Goal: Obtain resource: Download file/media

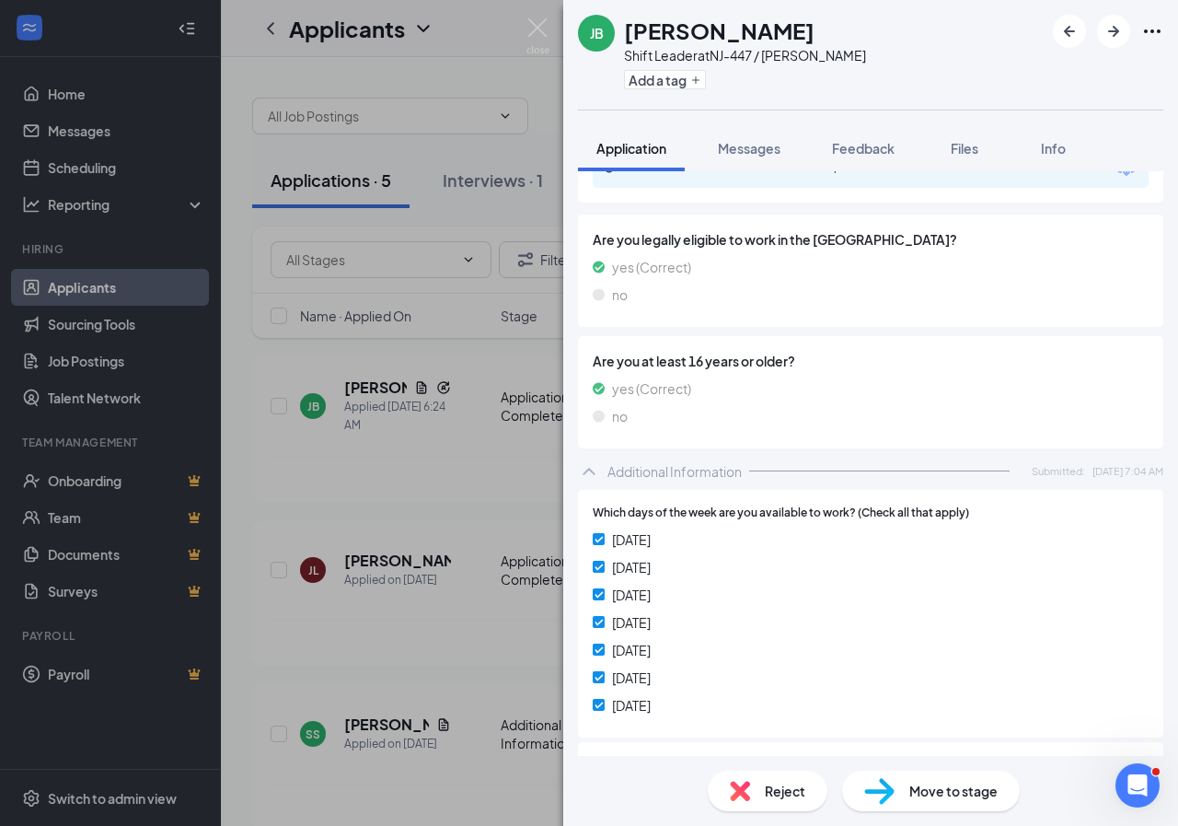
scroll to position [605, 0]
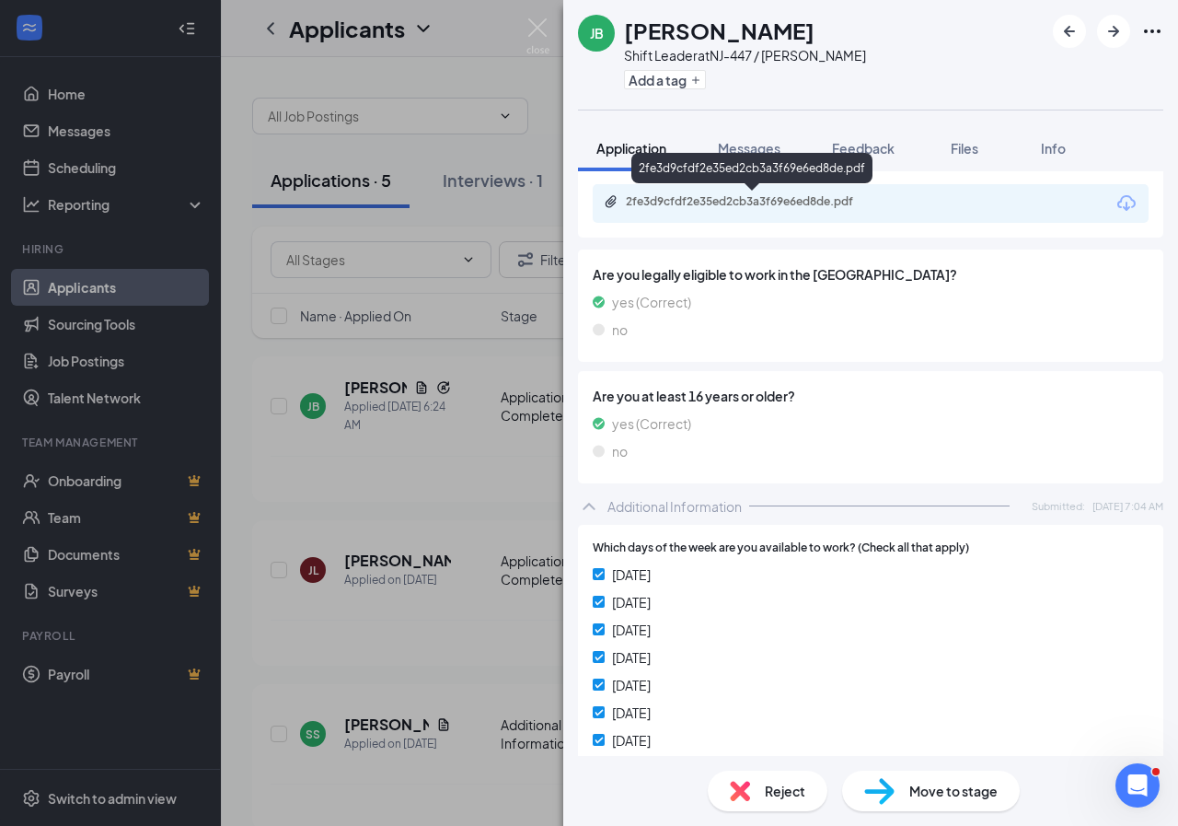
click at [690, 206] on div "2fe3d9cfdf2e35ed2cb3a3f69e6ed8de.pdf" at bounding box center [755, 201] width 258 height 15
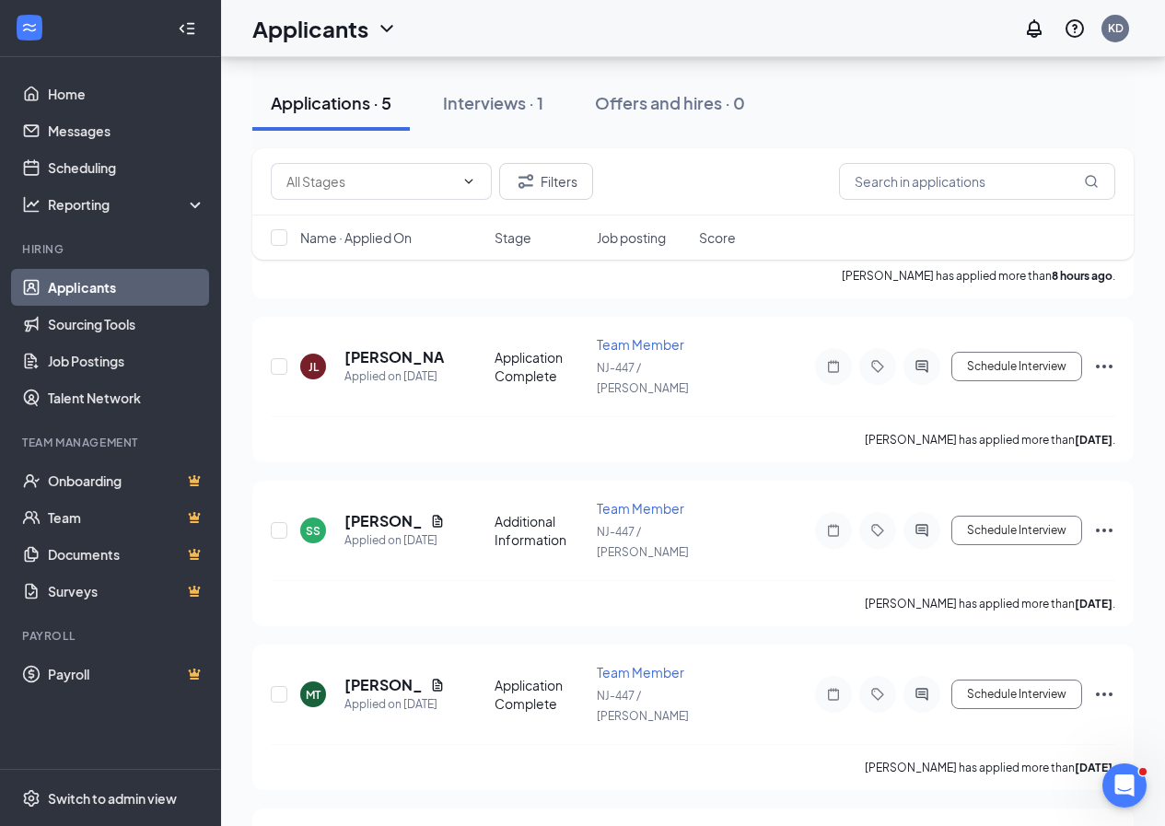
scroll to position [267, 0]
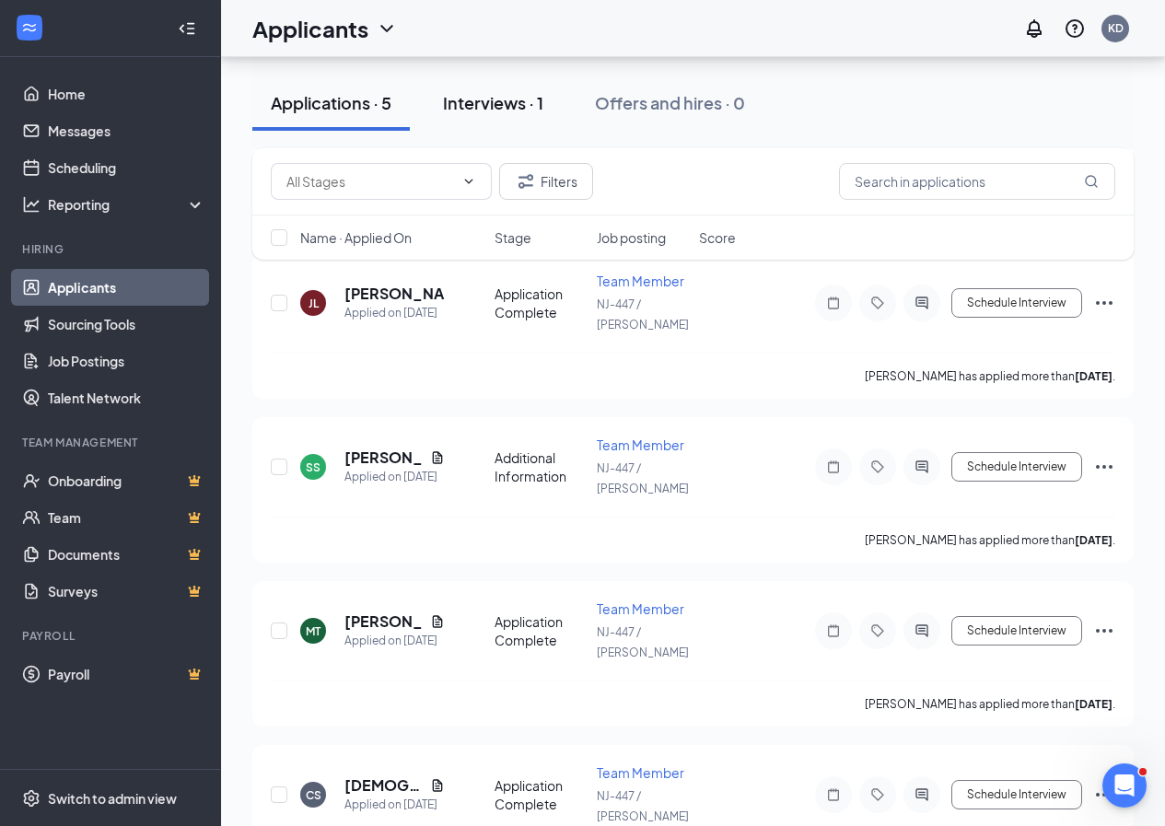
click at [514, 104] on div "Interviews · 1" at bounding box center [493, 102] width 100 height 23
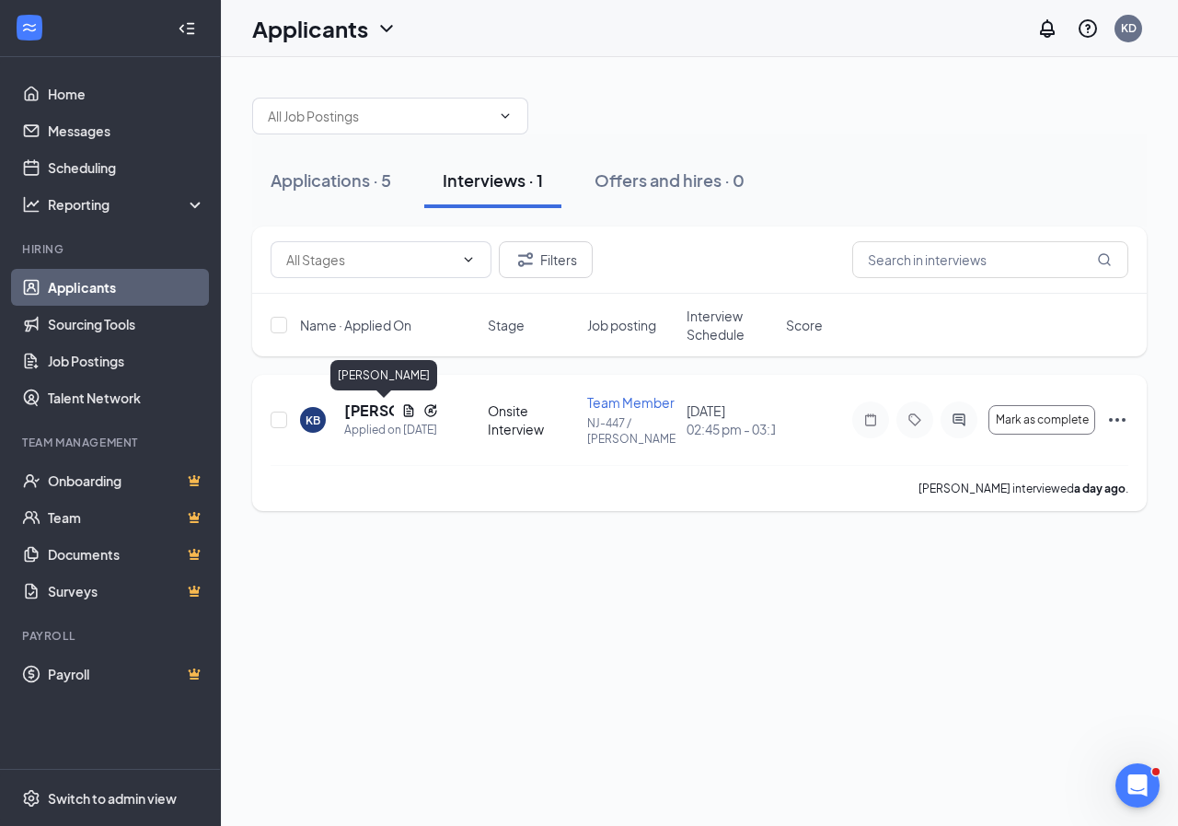
click at [367, 405] on h5 "[PERSON_NAME]" at bounding box center [369, 410] width 50 height 20
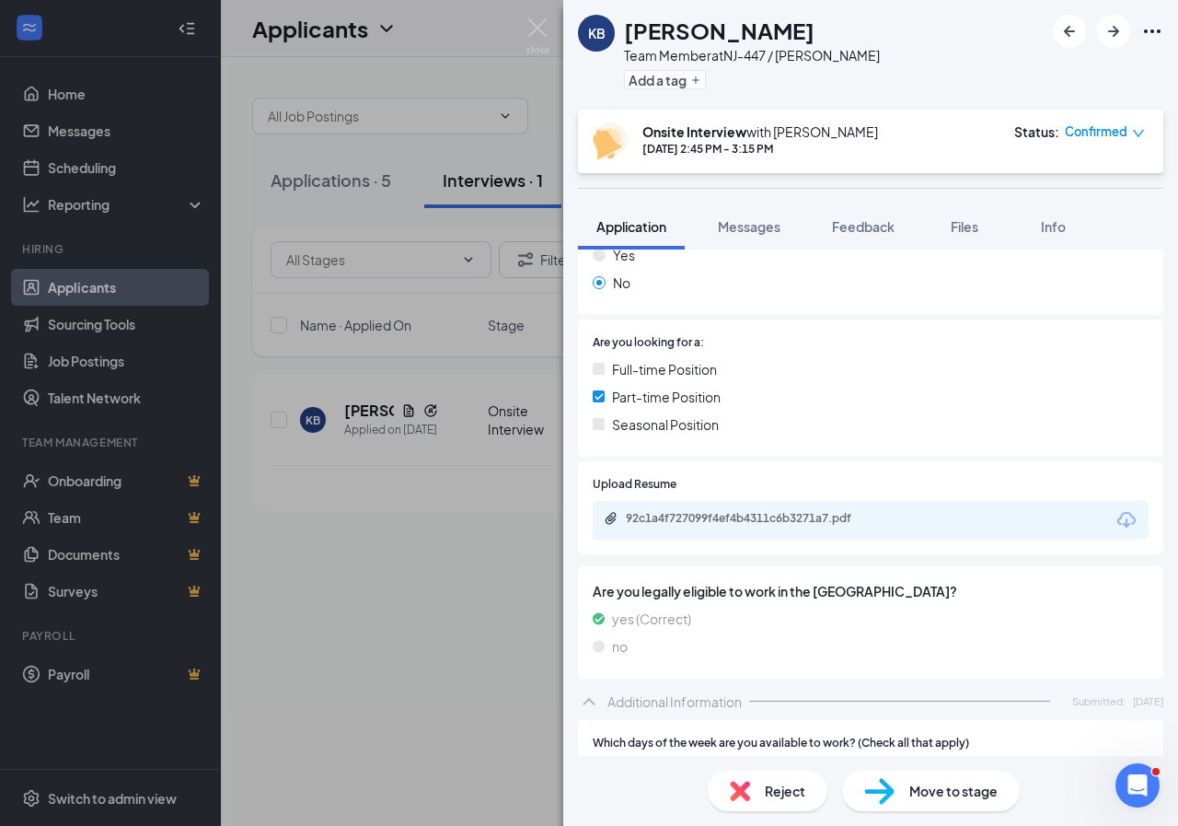
scroll to position [368, 0]
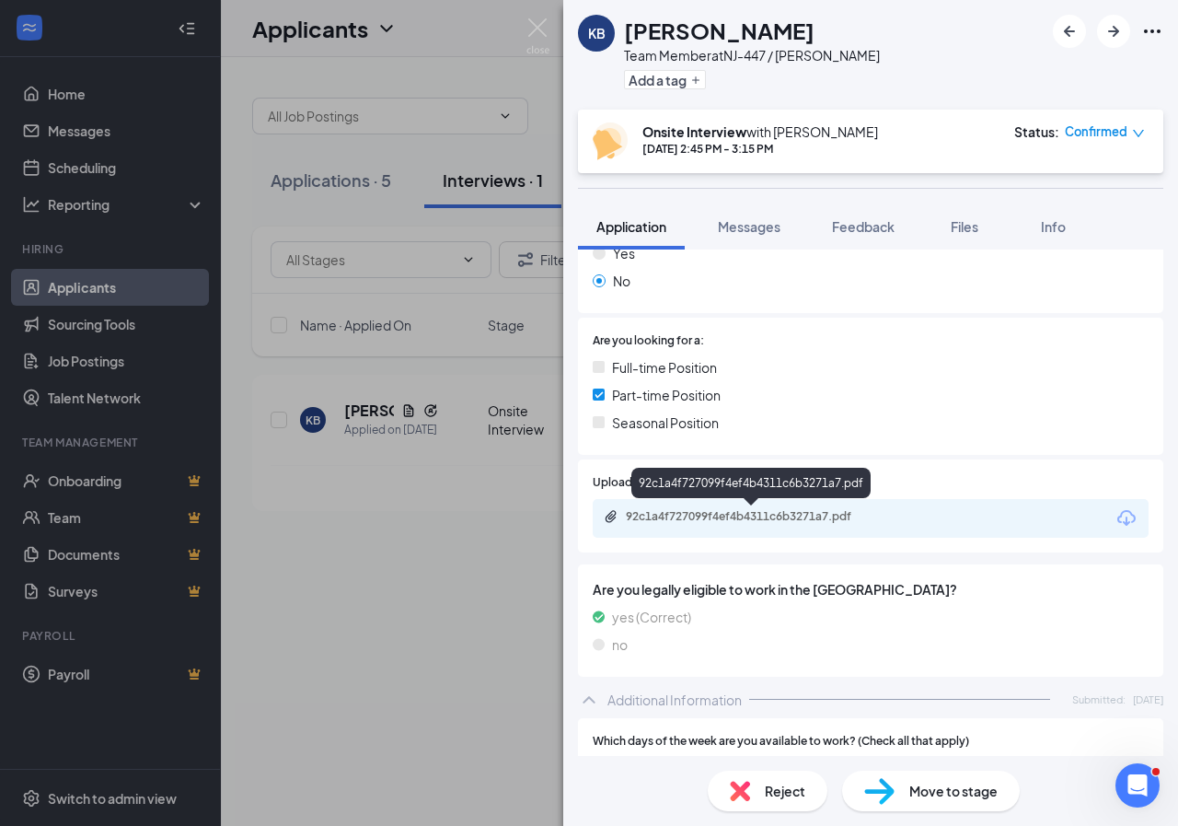
click at [679, 526] on div "92c1a4f727099f4ef4b4311c6b3271a7.pdf" at bounding box center [753, 517] width 298 height 17
click at [685, 517] on div "92c1a4f727099f4ef4b4311c6b3271a7.pdf" at bounding box center [755, 516] width 258 height 15
click at [716, 511] on div "92c1a4f727099f4ef4b4311c6b3271a7.pdf" at bounding box center [755, 516] width 258 height 15
